Goal: Transaction & Acquisition: Purchase product/service

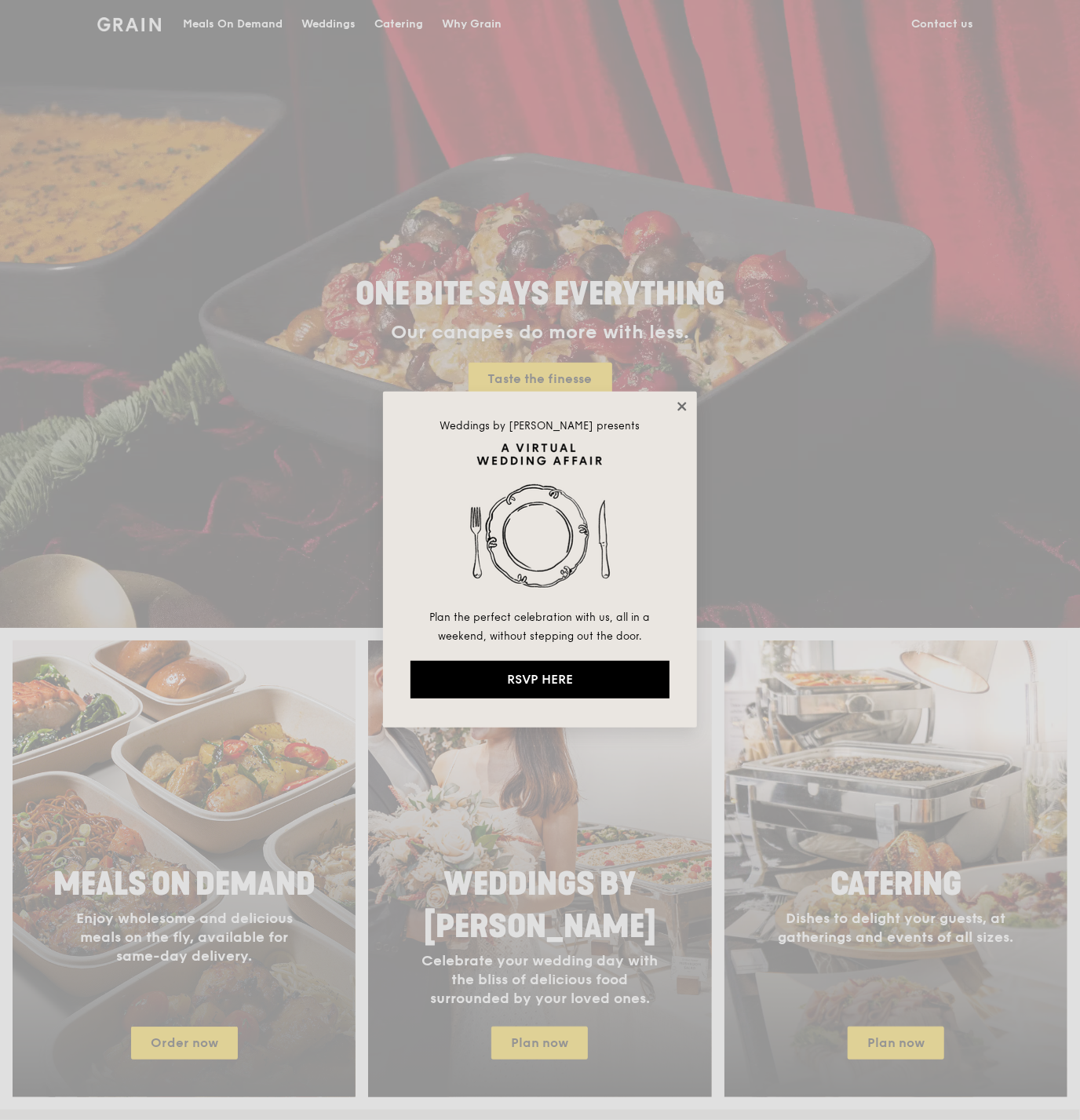
click at [685, 408] on icon at bounding box center [681, 406] width 14 height 14
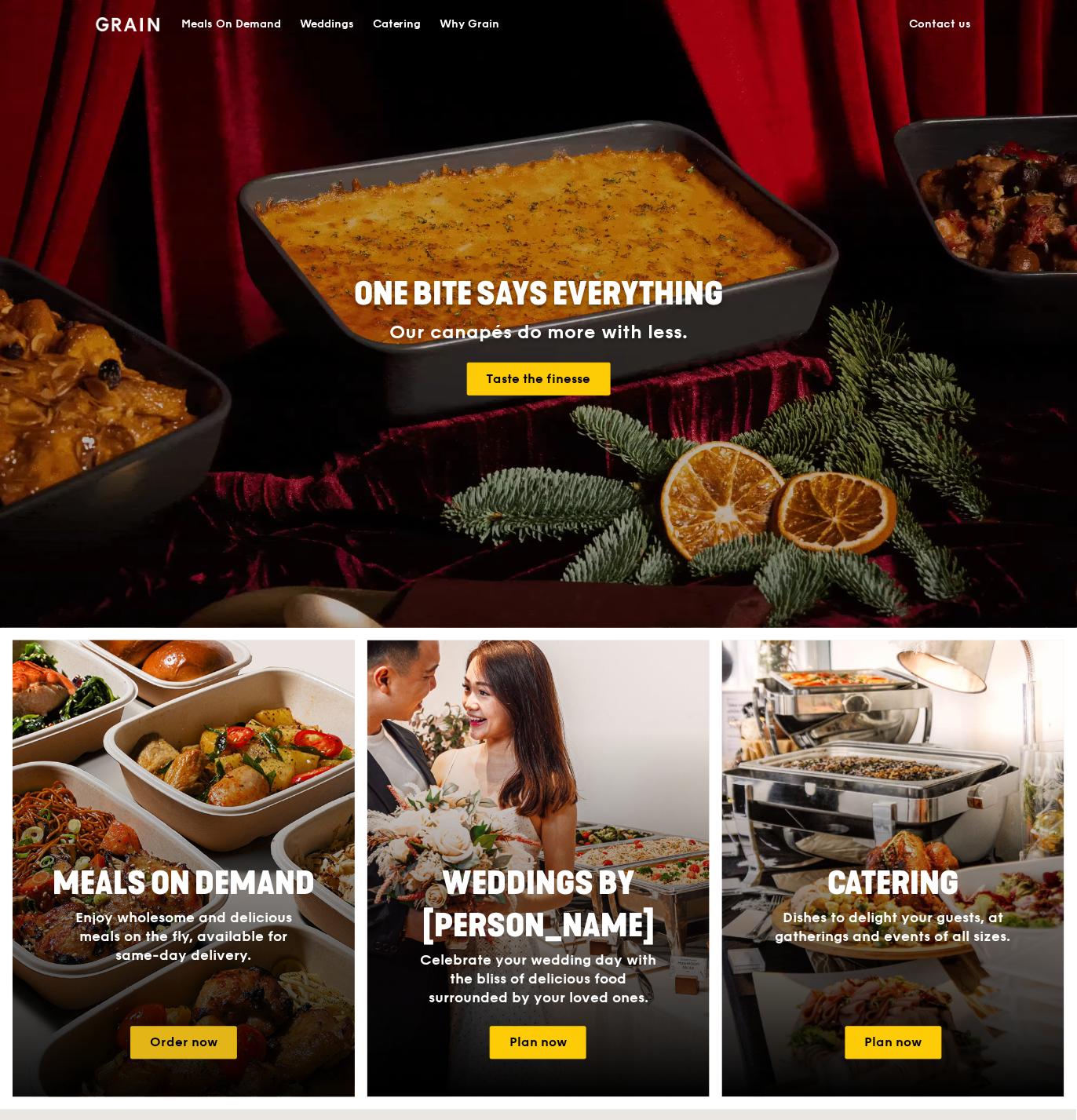
click at [176, 1041] on link "Order now" at bounding box center [184, 1043] width 107 height 33
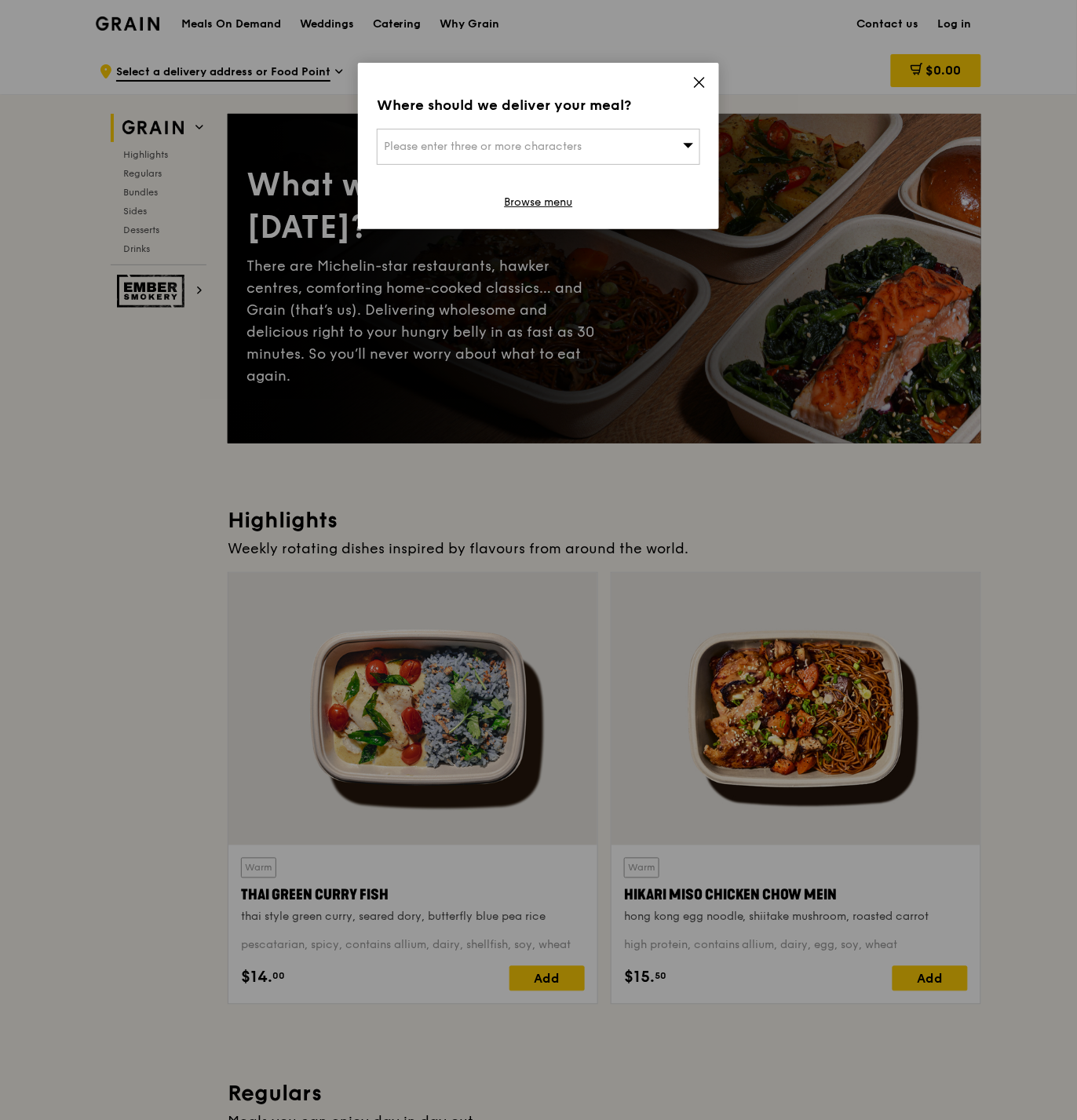
click at [676, 162] on div "Please enter three or more characters" at bounding box center [538, 147] width 323 height 36
click at [672, 157] on input "search" at bounding box center [538, 147] width 322 height 35
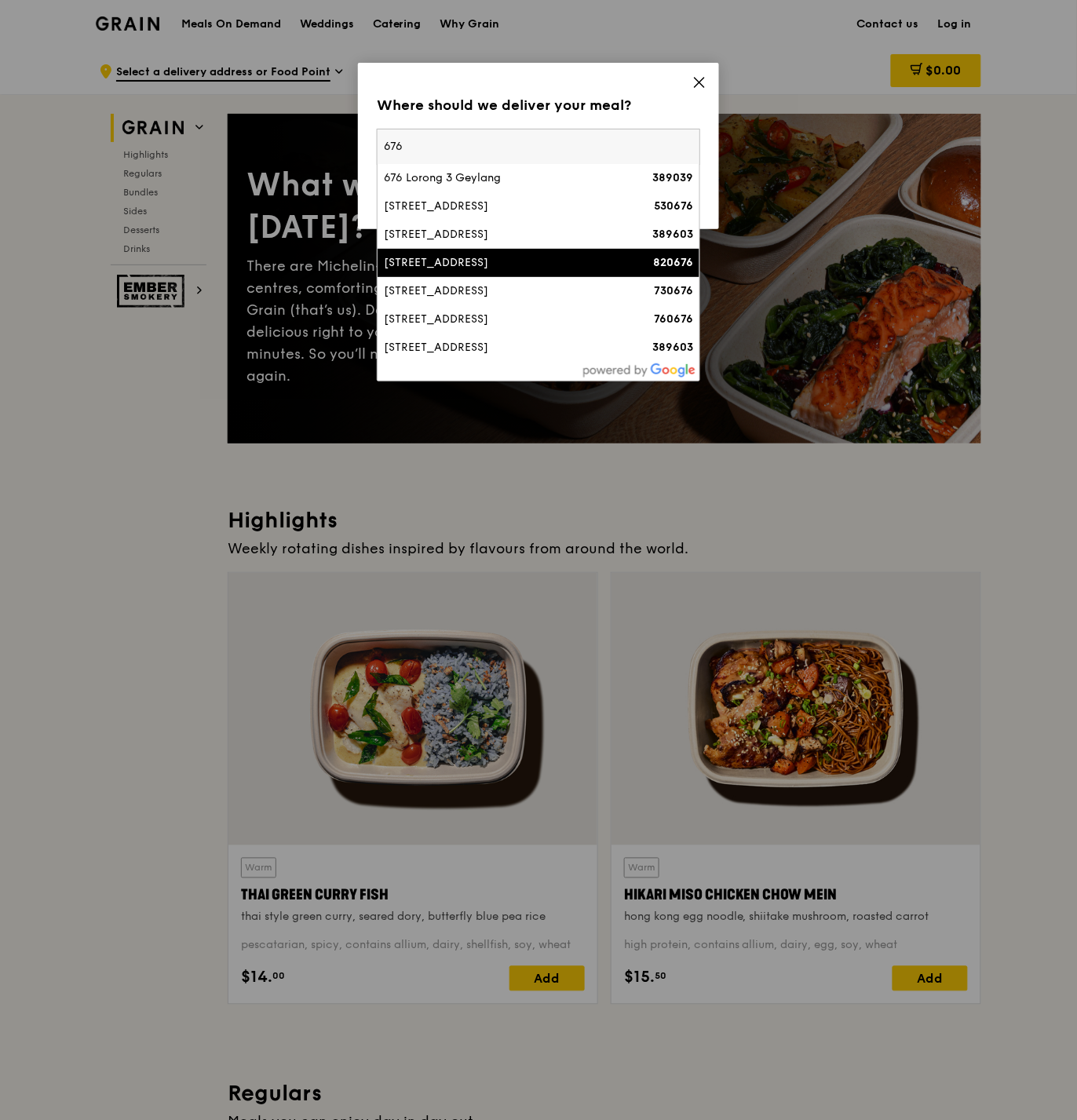
type input "676"
click at [625, 264] on div "820676" at bounding box center [655, 263] width 77 height 16
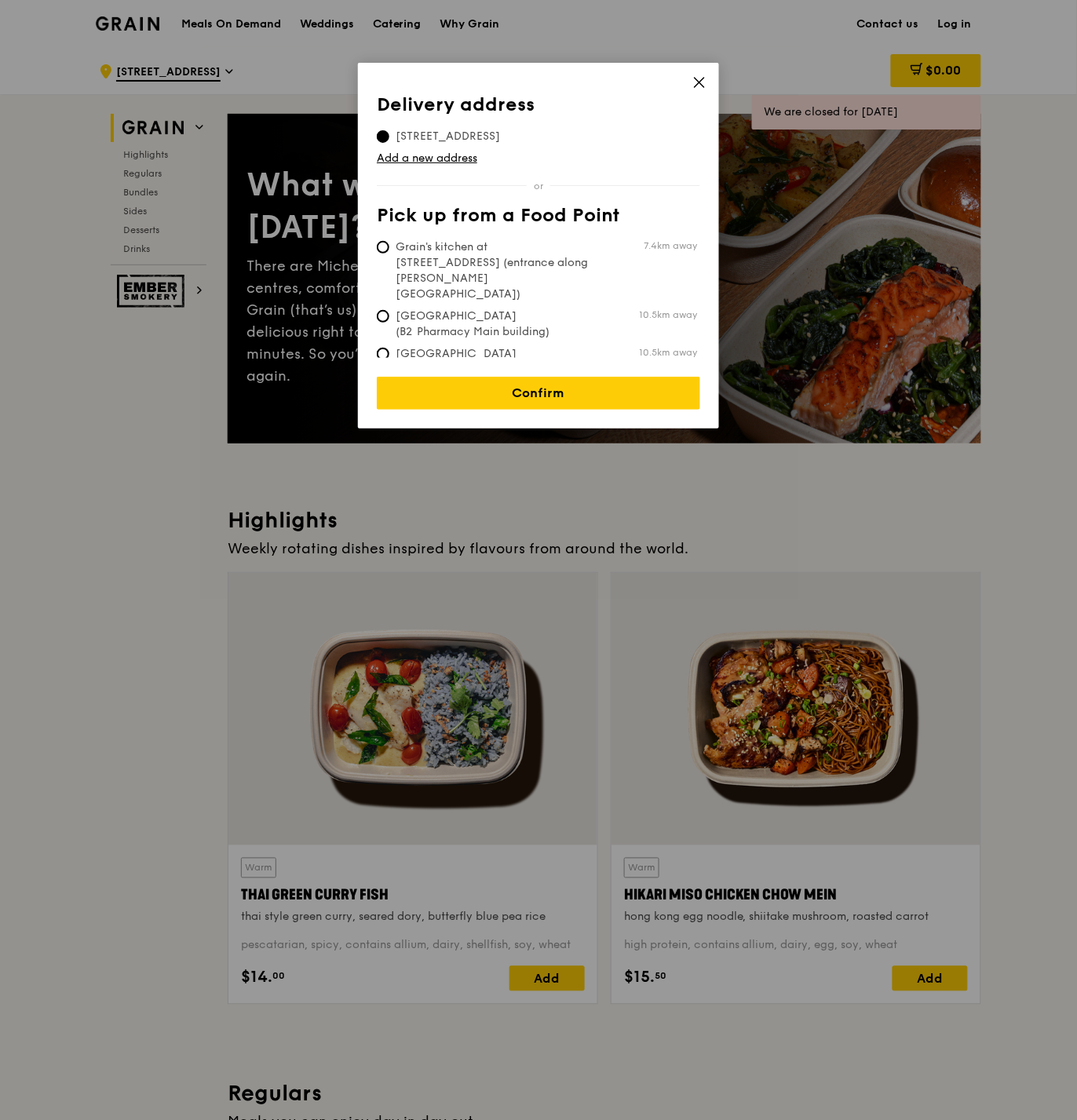
click at [532, 251] on span "Grain's kitchen at [STREET_ADDRESS] (entrance along [PERSON_NAME][GEOGRAPHIC_DA…" at bounding box center [494, 271] width 234 height 63
click at [389, 251] on input "Grain's kitchen at [STREET_ADDRESS] (entrance along [PERSON_NAME][GEOGRAPHIC_DA…" at bounding box center [382, 246] width 12 height 12
radio input "true"
click at [504, 391] on link "Confirm" at bounding box center [538, 393] width 323 height 33
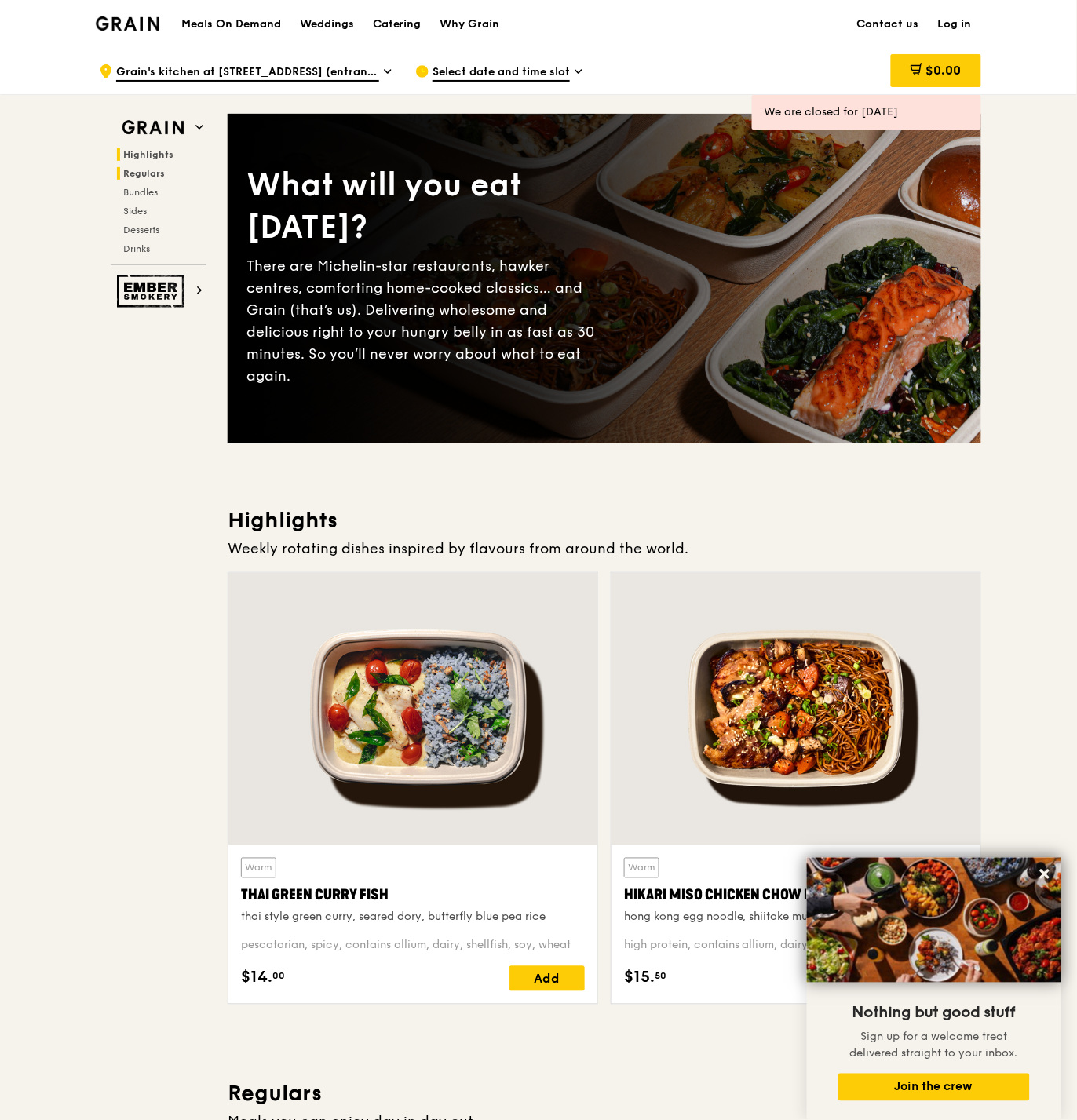
click at [138, 174] on span "Regulars" at bounding box center [144, 173] width 41 height 11
click at [347, 32] on div "Weddings" at bounding box center [327, 24] width 54 height 47
